Goal: Communication & Community: Answer question/provide support

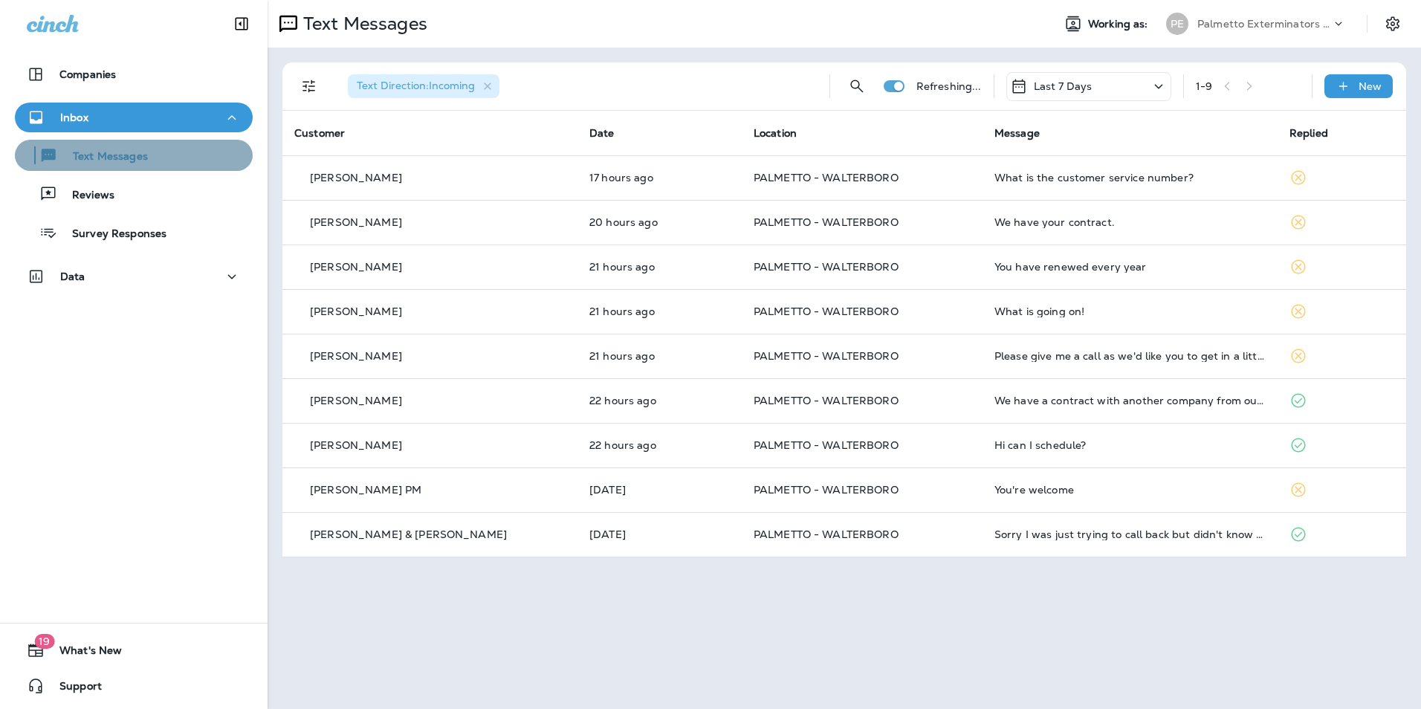
click at [201, 160] on div "Text Messages" at bounding box center [134, 155] width 226 height 22
click at [1378, 79] on div "New" at bounding box center [1358, 86] width 68 height 24
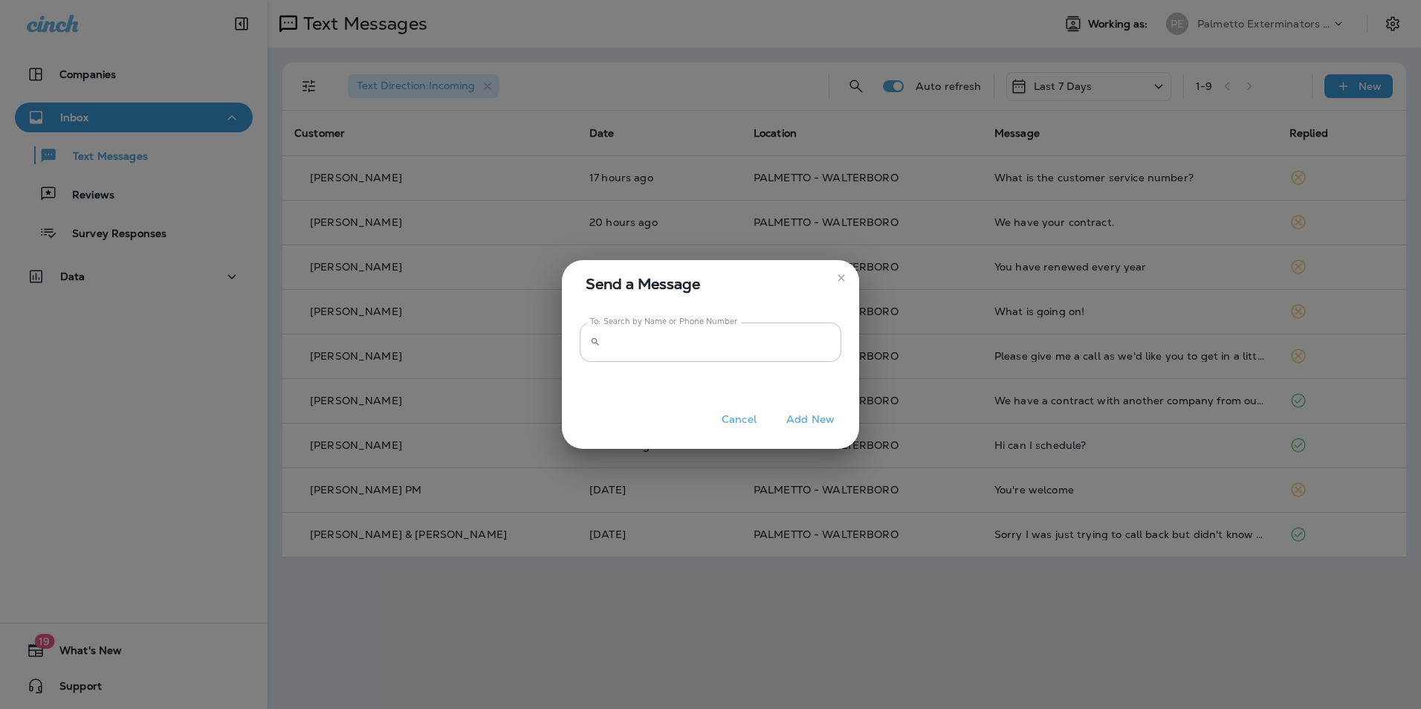
click at [722, 347] on input "To: Search by Name or Phone Number" at bounding box center [723, 341] width 235 height 39
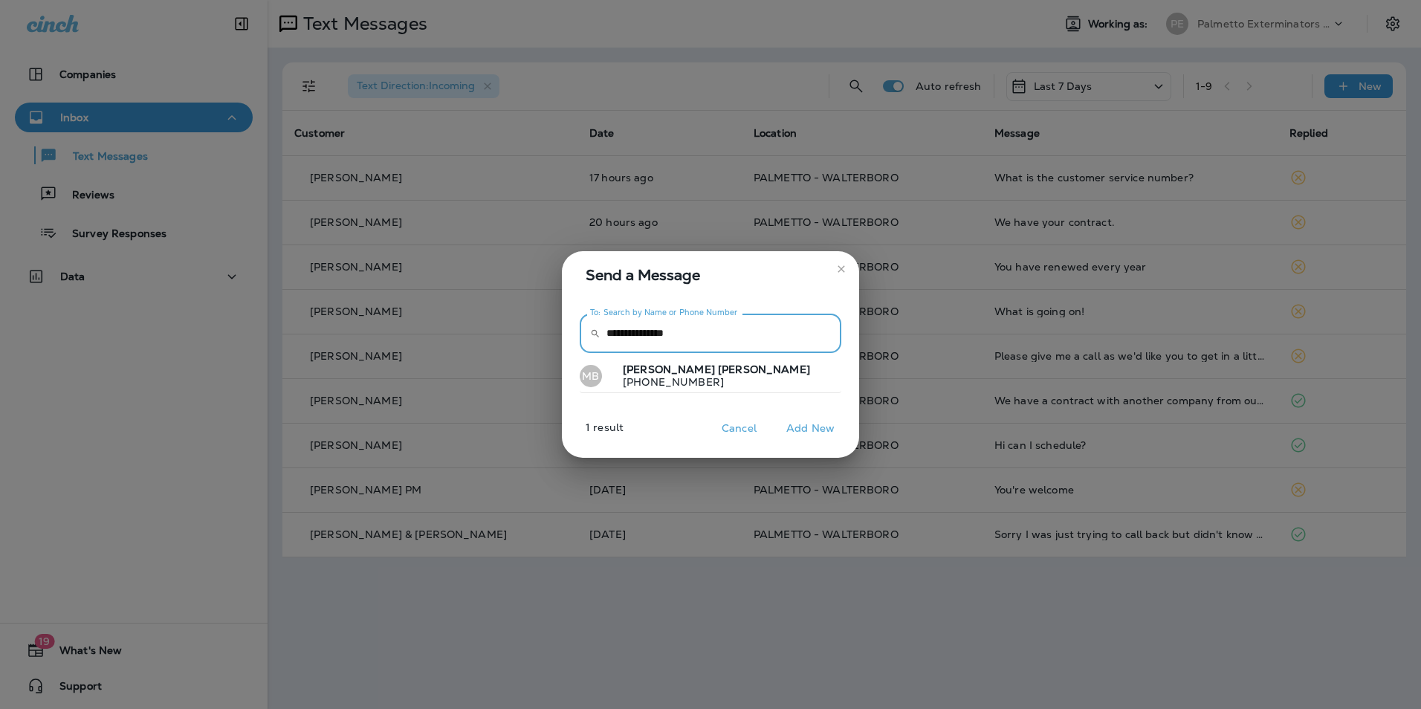
type input "**********"
click at [720, 378] on button "MB [PERSON_NAME] [PHONE_NUMBER]" at bounding box center [711, 376] width 262 height 34
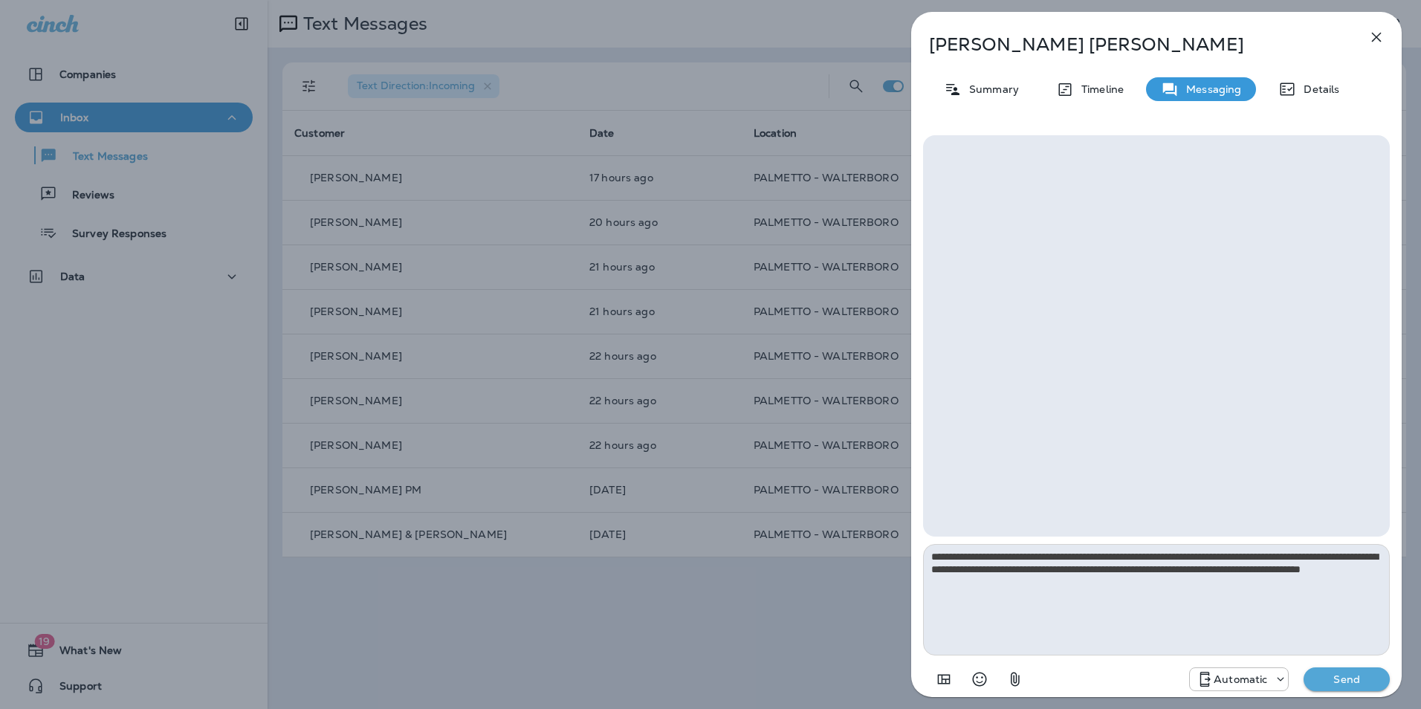
type textarea "**********"
click at [1352, 682] on p "Send" at bounding box center [1346, 678] width 62 height 13
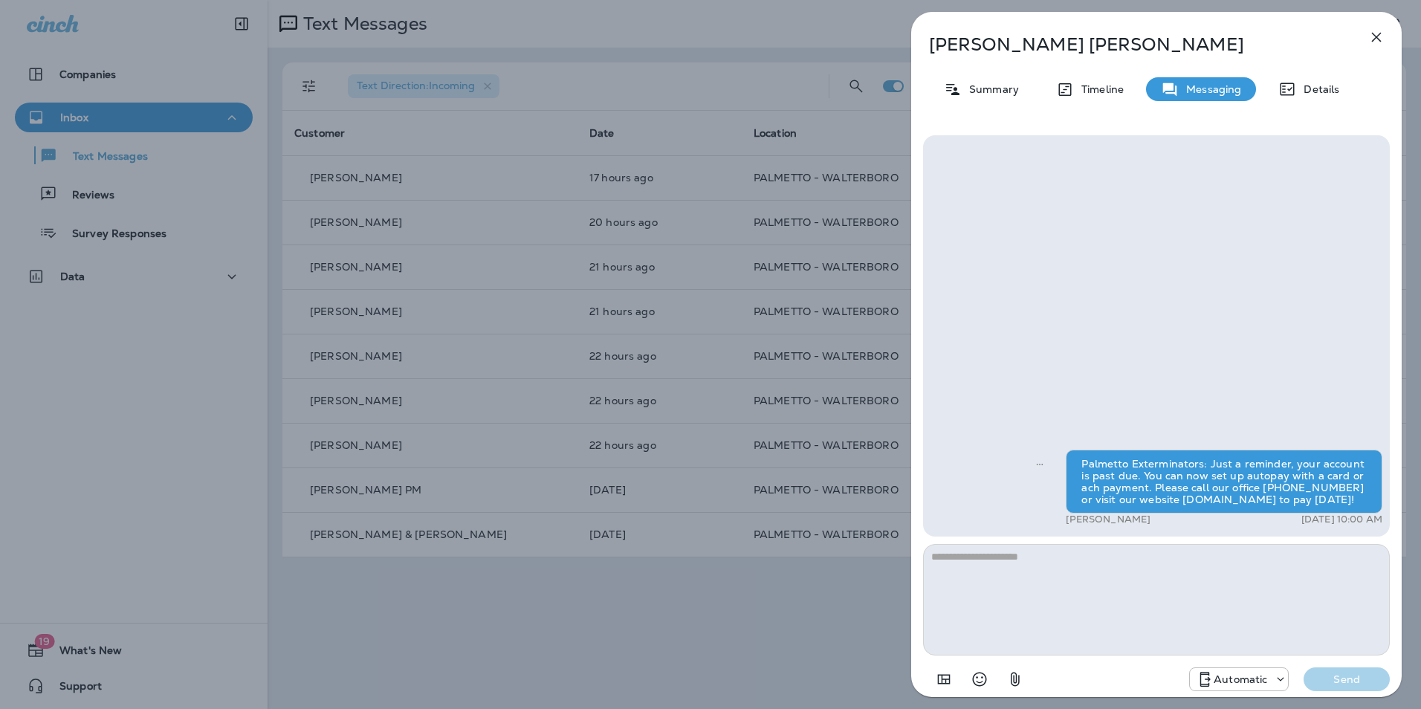
click at [1250, 680] on p "Automatic" at bounding box center [1239, 679] width 53 height 12
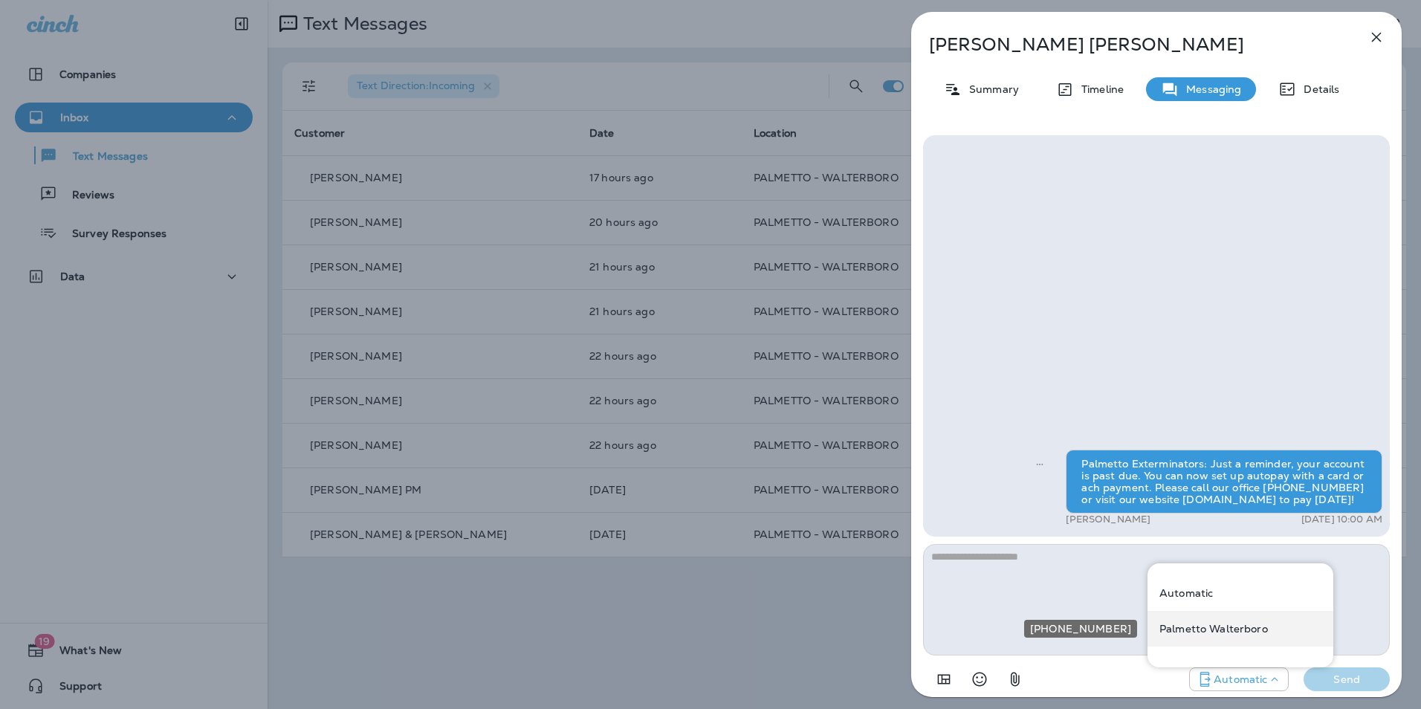
click at [1247, 628] on p "Palmetto Walterboro" at bounding box center [1213, 629] width 108 height 12
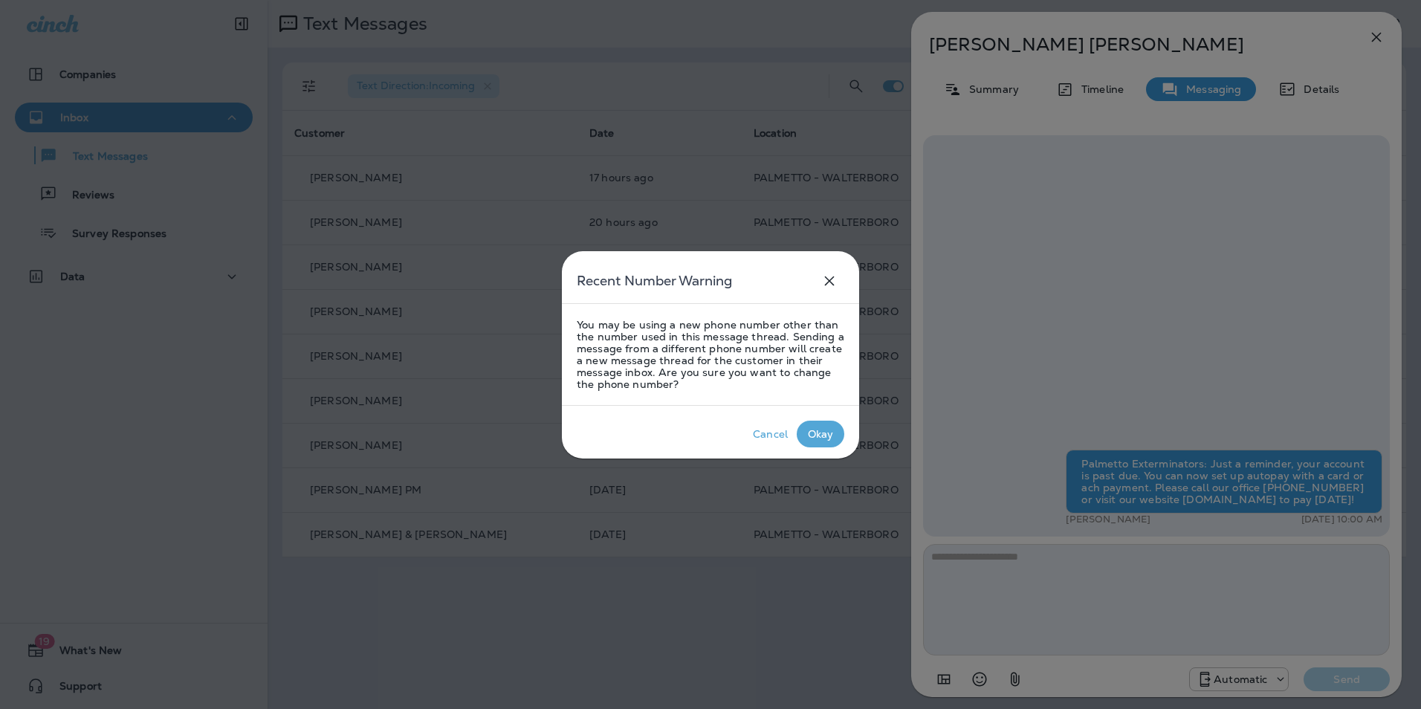
click at [808, 431] on div "Okay" at bounding box center [821, 434] width 26 height 12
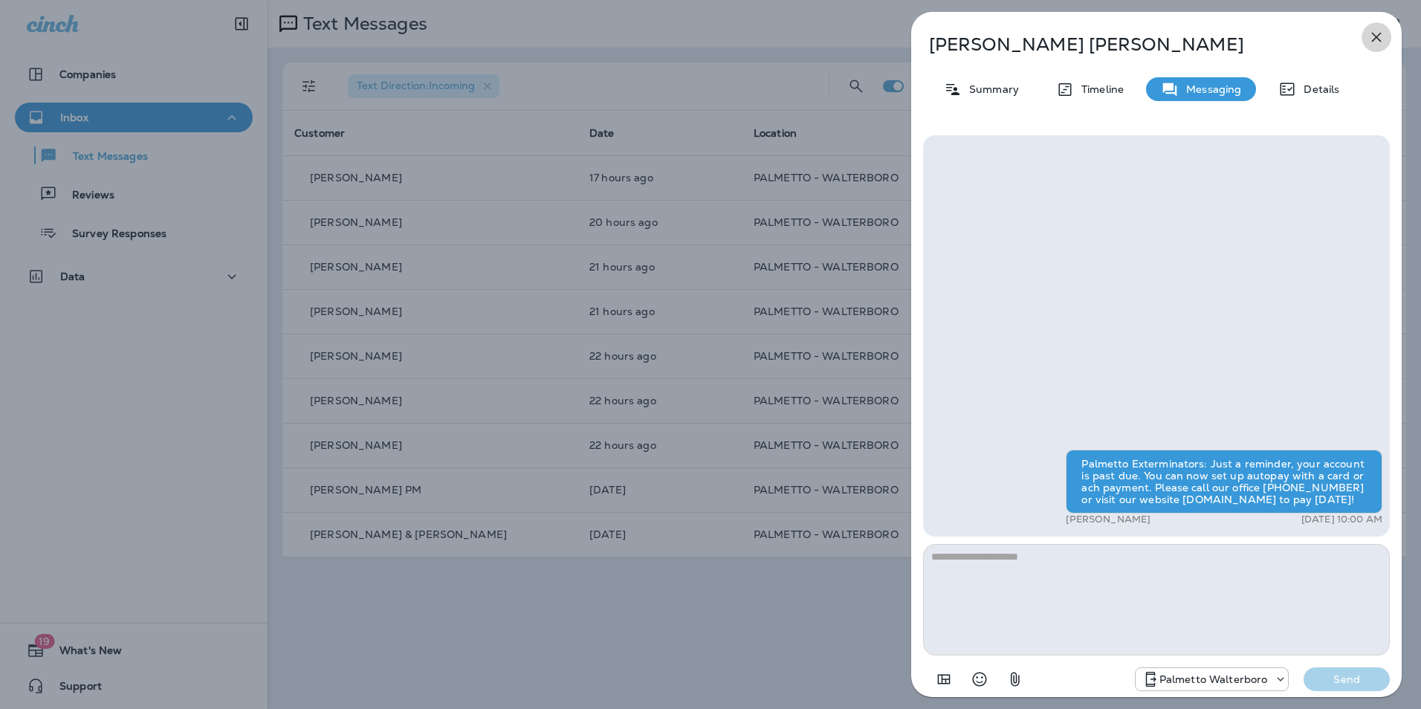
click at [1379, 34] on icon "button" at bounding box center [1377, 38] width 10 height 10
